Goal: Navigation & Orientation: Find specific page/section

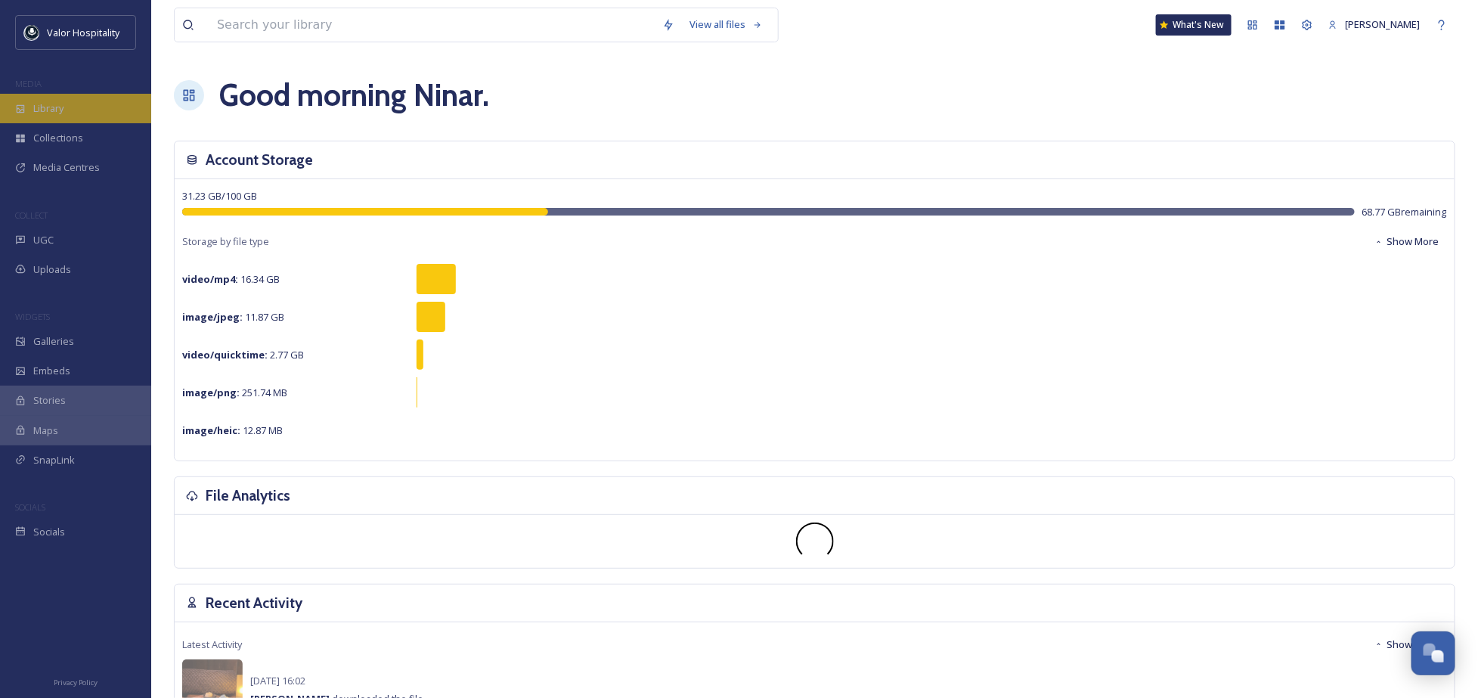
click at [93, 98] on div "Library" at bounding box center [75, 108] width 151 height 29
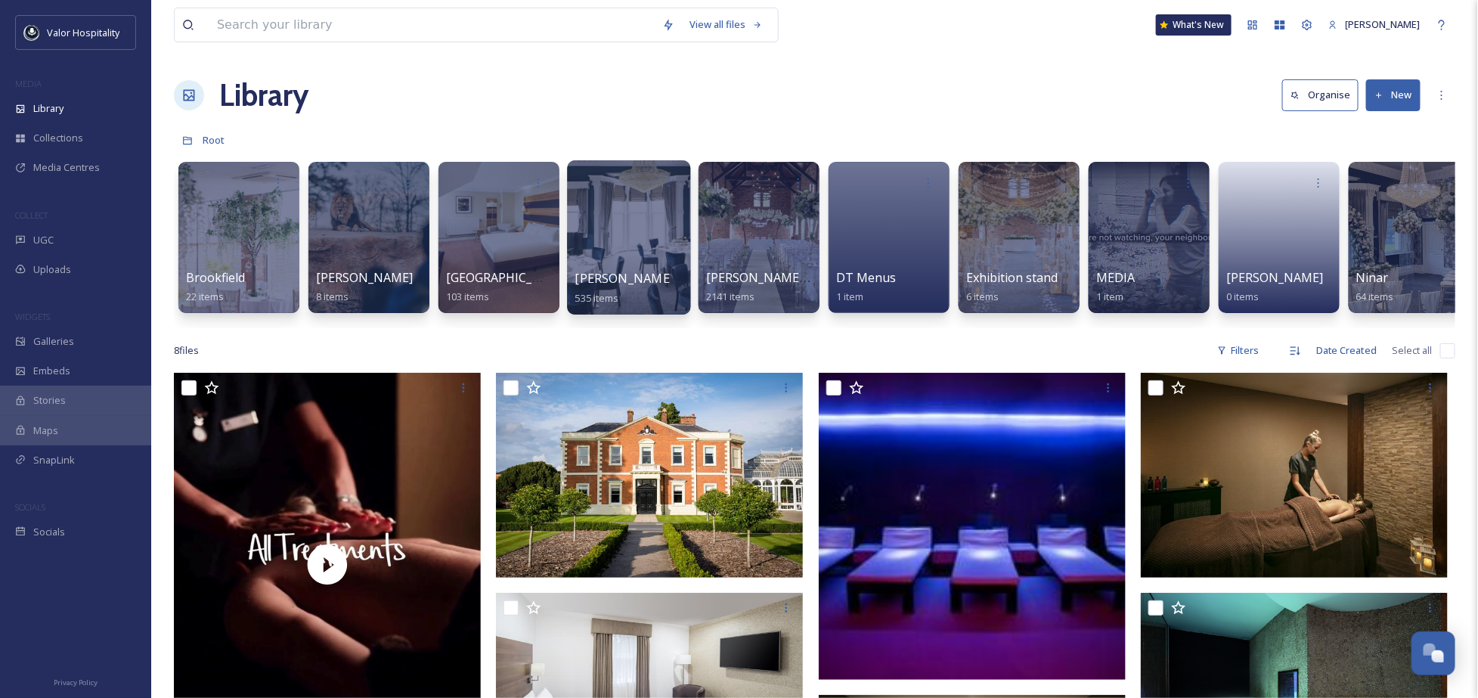
click at [626, 237] on div at bounding box center [628, 237] width 123 height 154
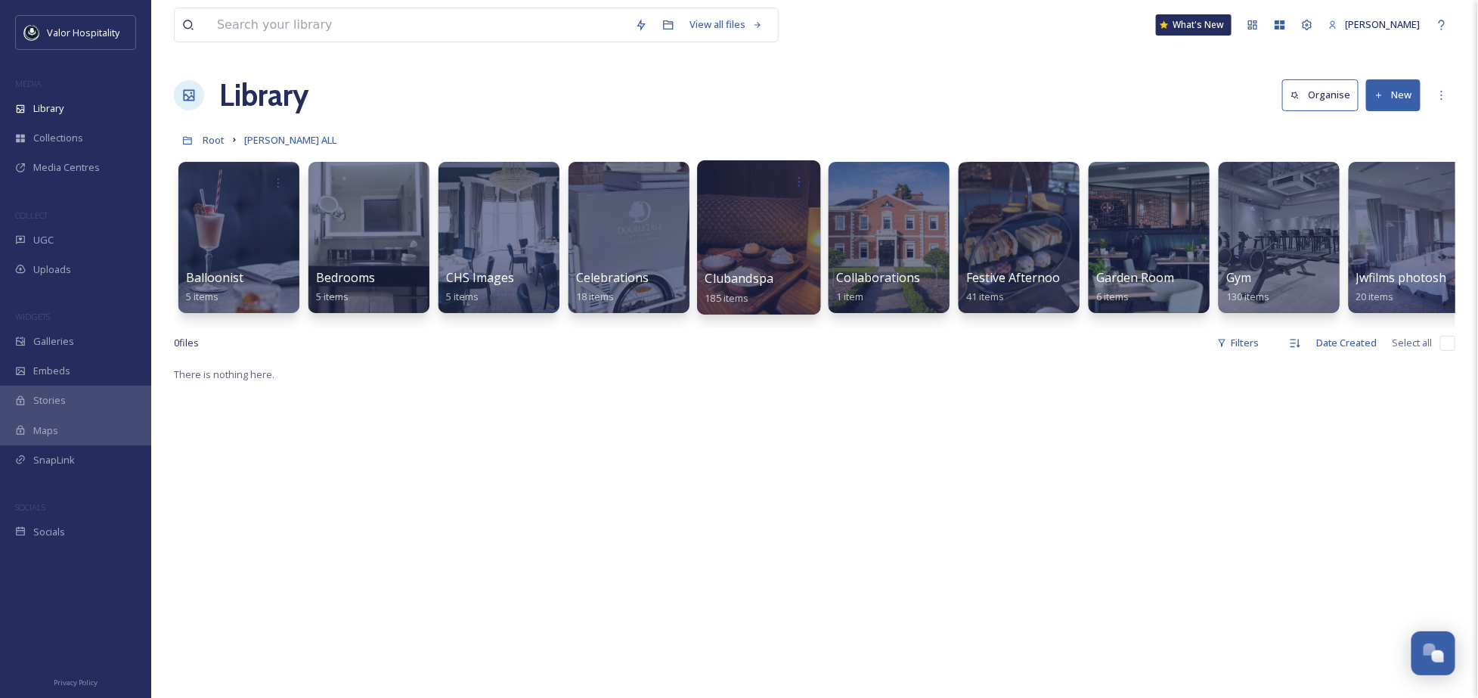
click at [785, 232] on div at bounding box center [758, 237] width 123 height 154
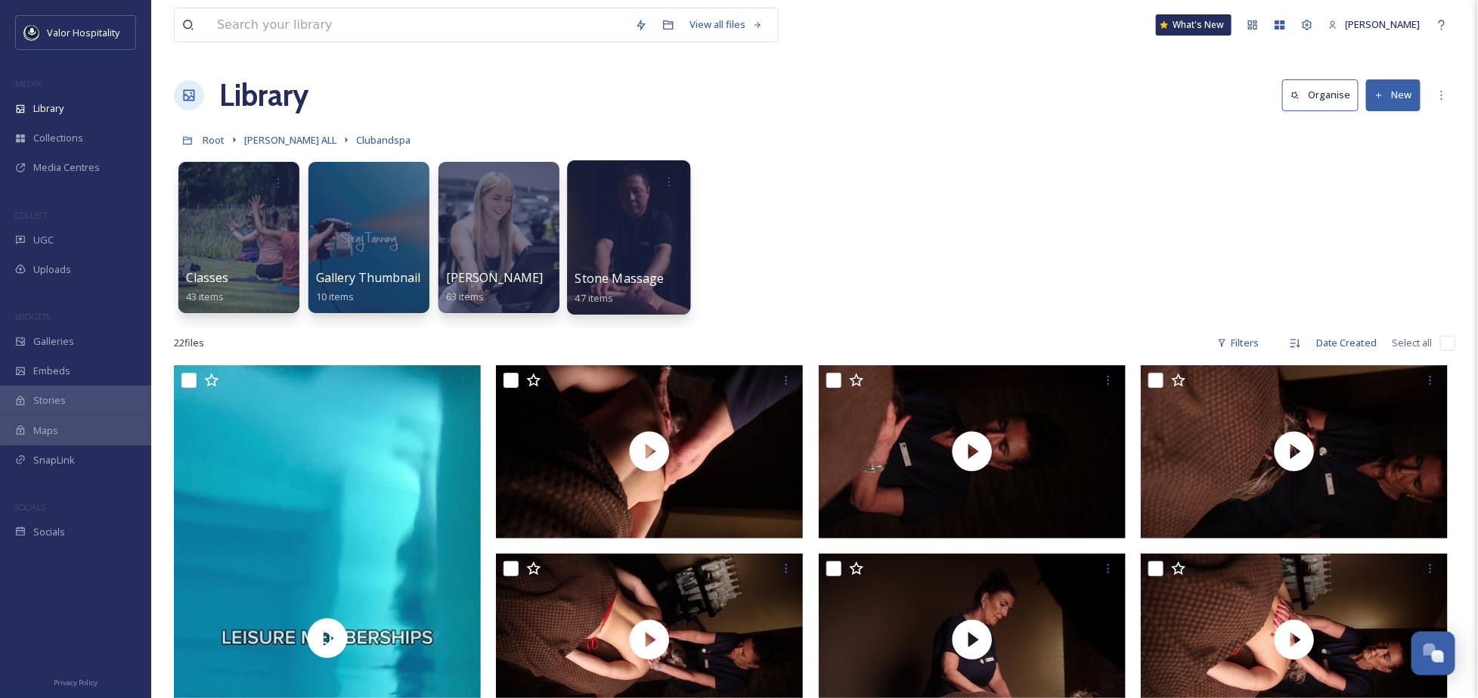
click at [623, 229] on div at bounding box center [628, 237] width 123 height 154
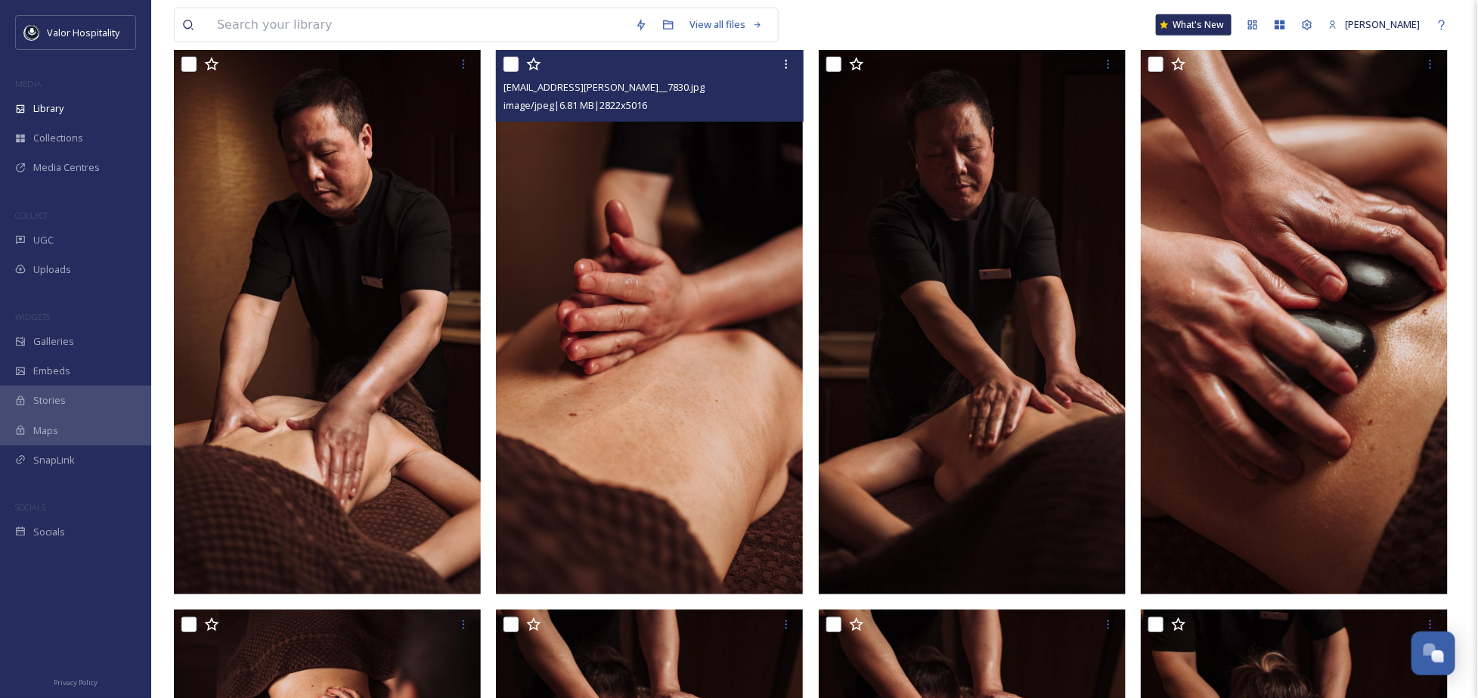
scroll to position [302, 0]
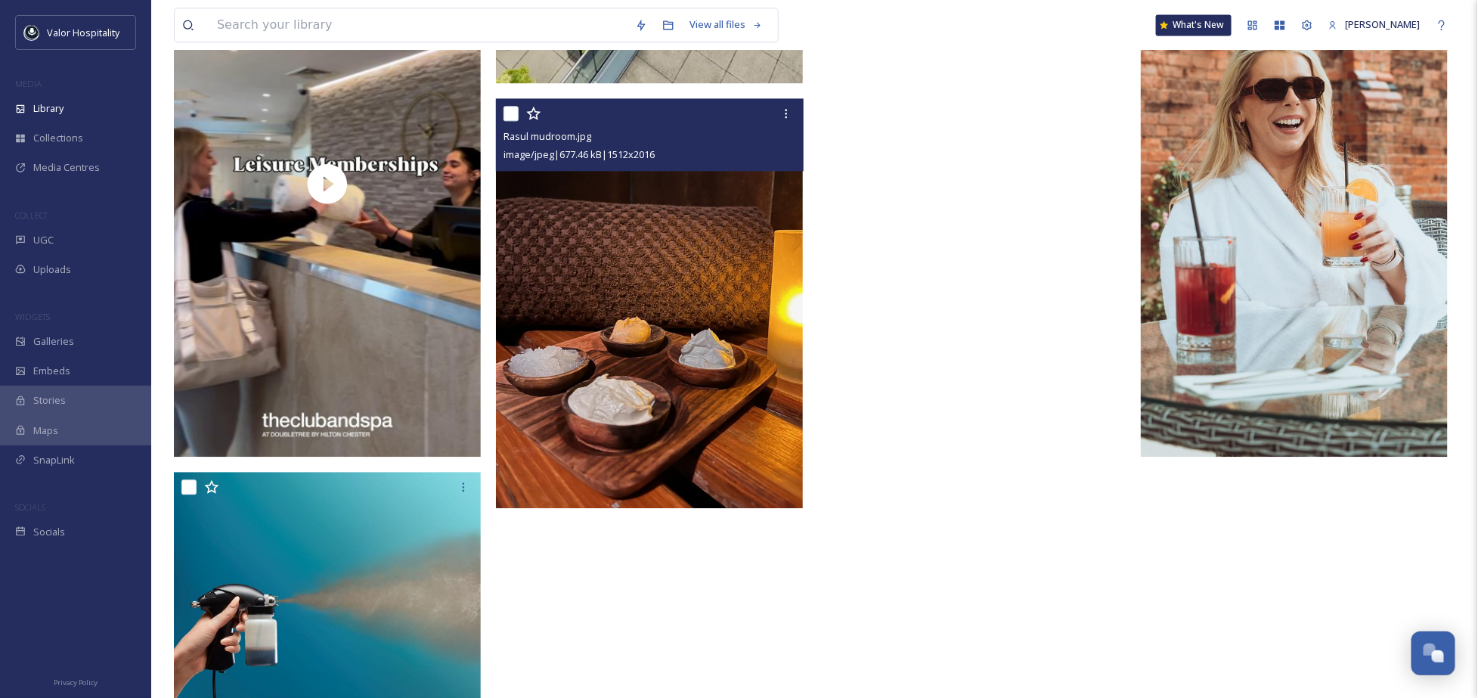
scroll to position [1612, 0]
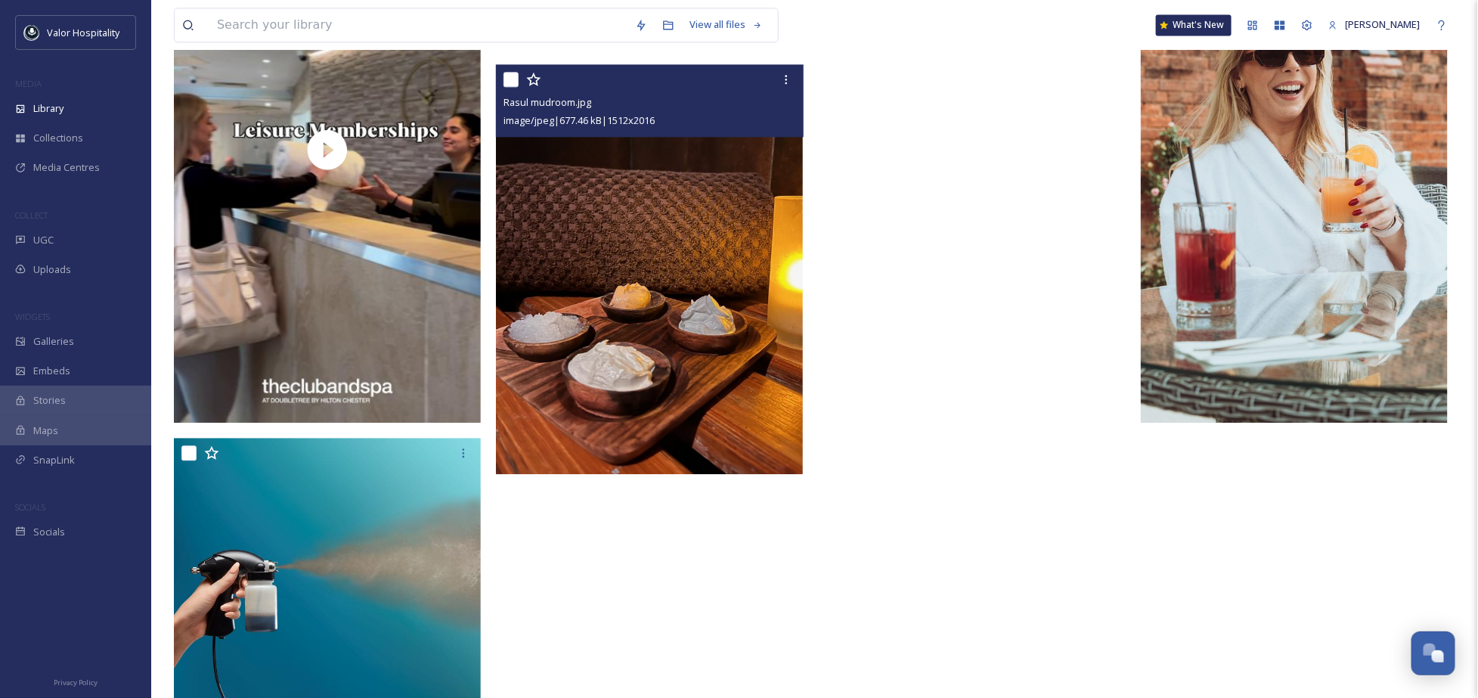
click at [668, 345] on img at bounding box center [649, 269] width 307 height 409
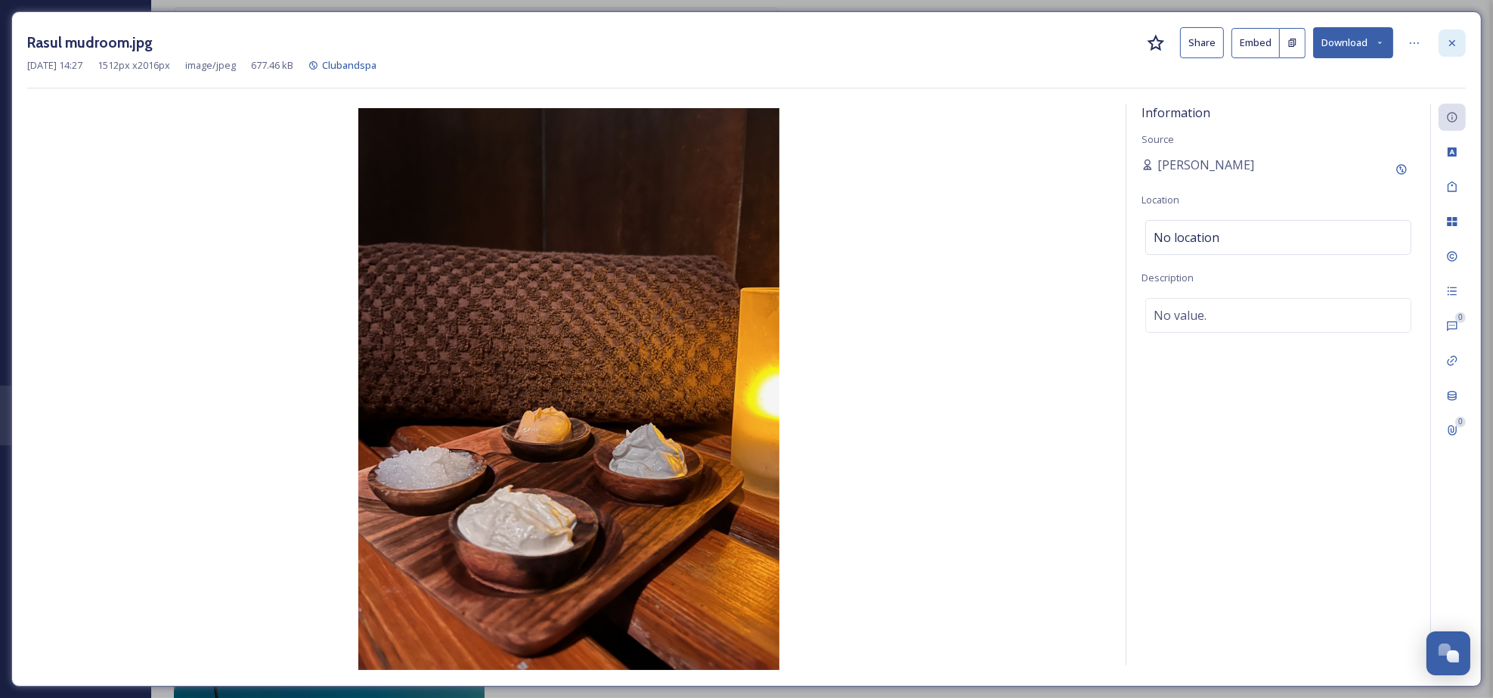
click at [1455, 32] on div at bounding box center [1451, 42] width 27 height 27
